Goal: Task Accomplishment & Management: Use online tool/utility

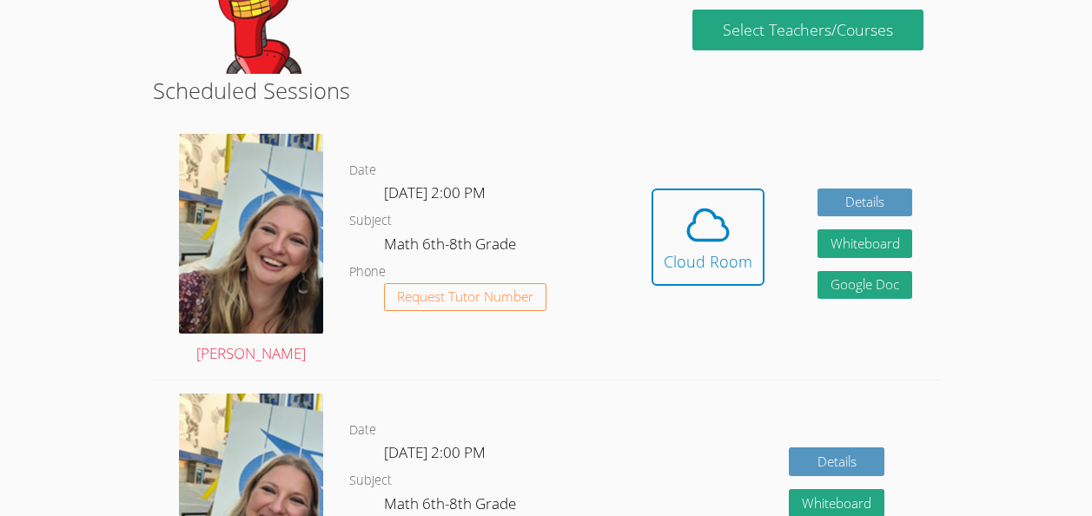
scroll to position [409, 0]
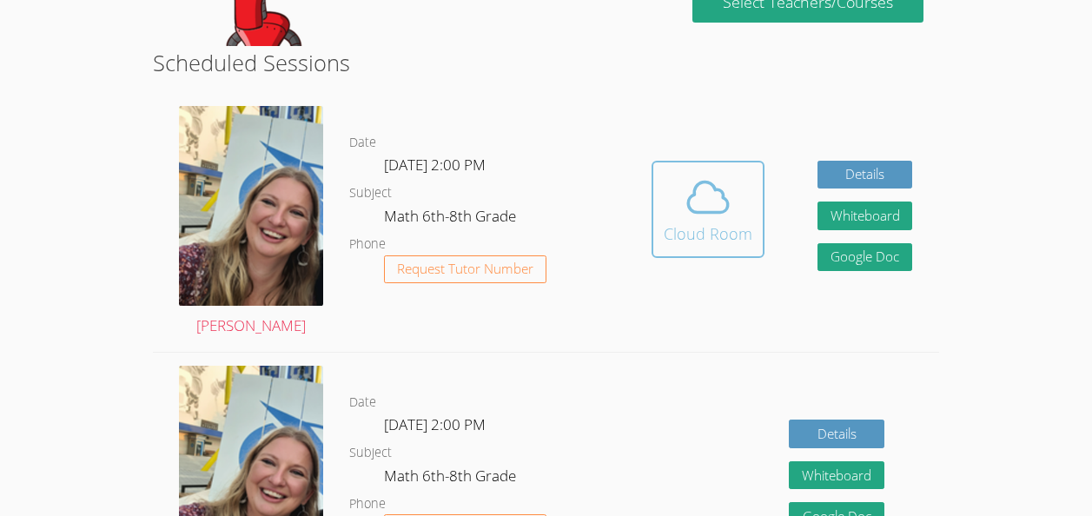
click at [702, 206] on icon at bounding box center [708, 197] width 49 height 49
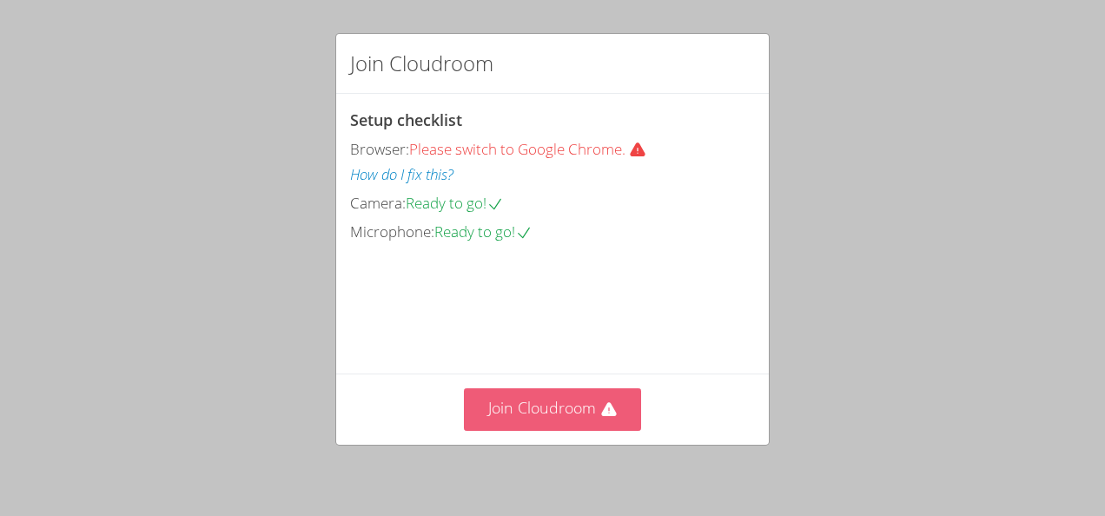
click at [551, 428] on button "Join Cloudroom" at bounding box center [553, 409] width 178 height 43
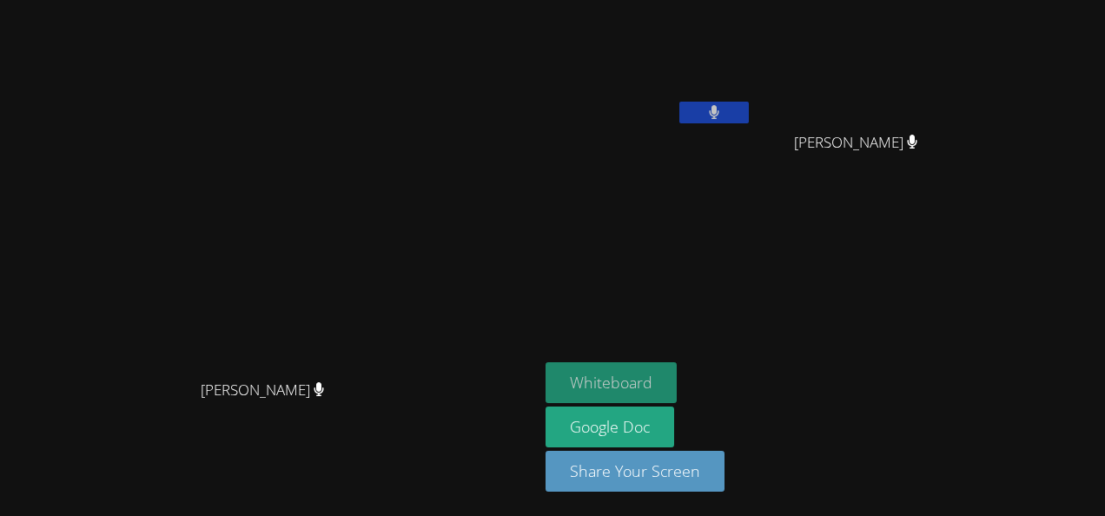
click at [677, 388] on button "Whiteboard" at bounding box center [611, 382] width 131 height 41
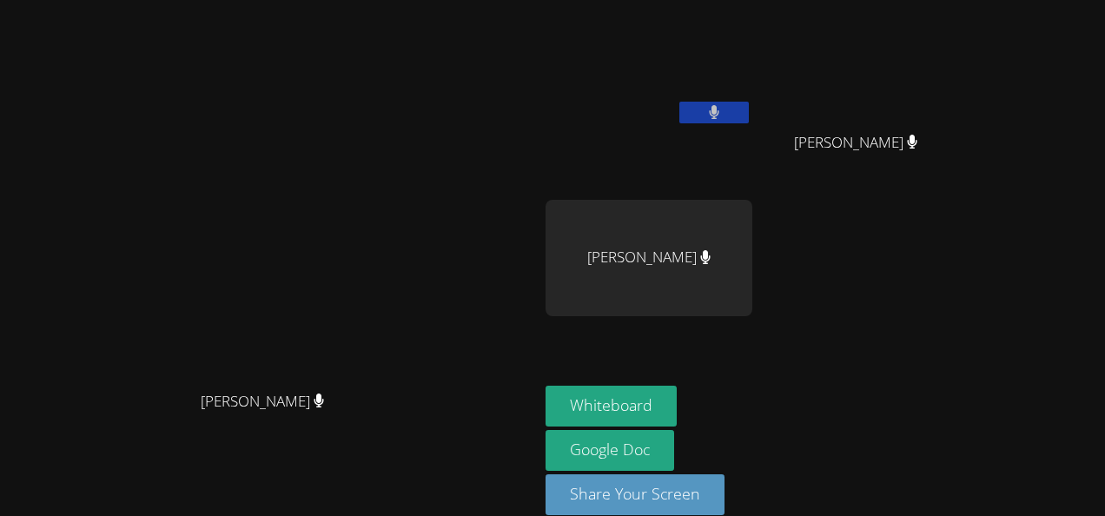
click at [400, 303] on video at bounding box center [269, 234] width 261 height 295
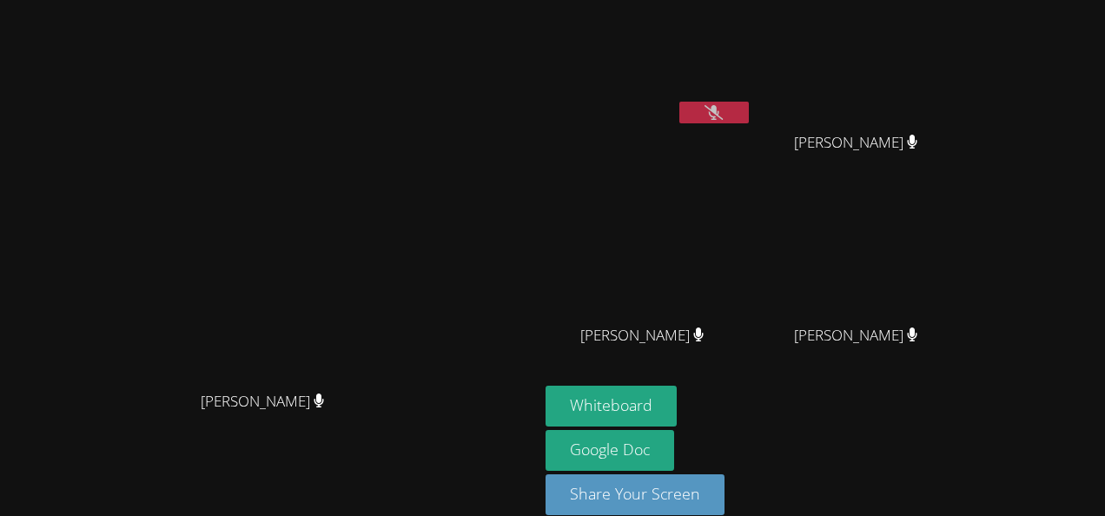
click at [749, 113] on button at bounding box center [715, 113] width 70 height 22
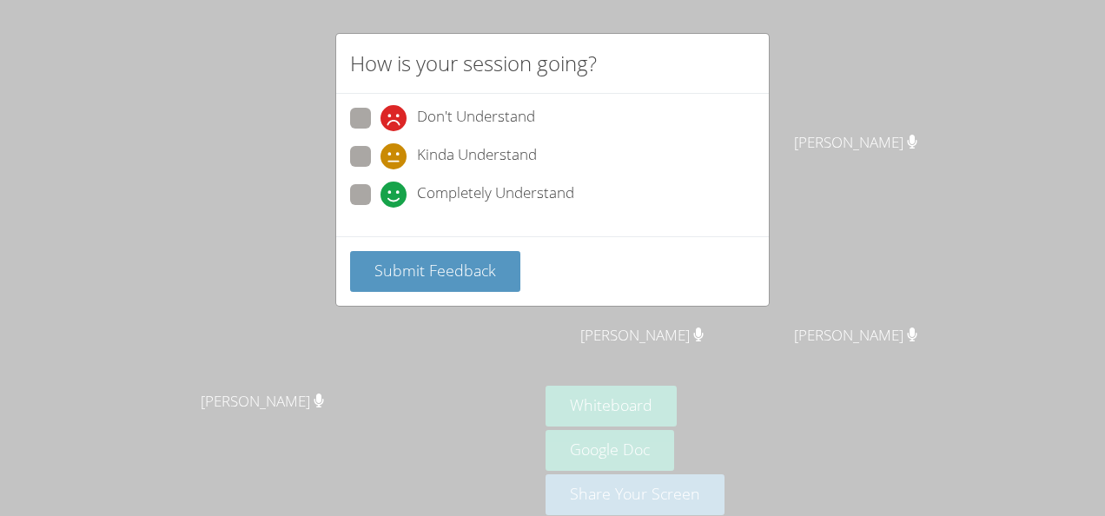
click at [357, 206] on label "Completely Understand" at bounding box center [462, 195] width 224 height 23
click at [381, 199] on input "Completely Understand" at bounding box center [388, 191] width 15 height 15
radio input "true"
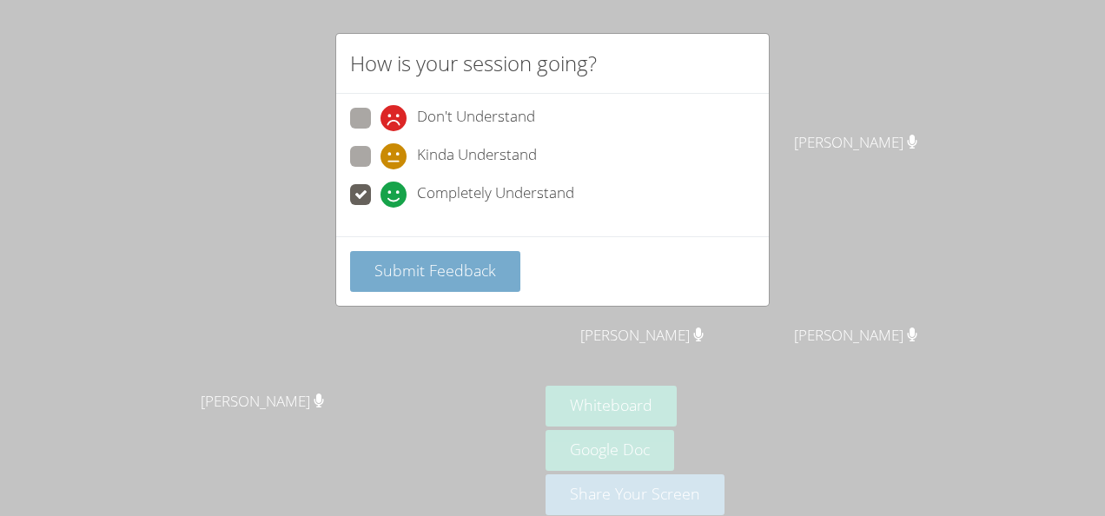
click at [413, 271] on span "Submit Feedback" at bounding box center [436, 270] width 122 height 21
